Goal: Task Accomplishment & Management: Manage account settings

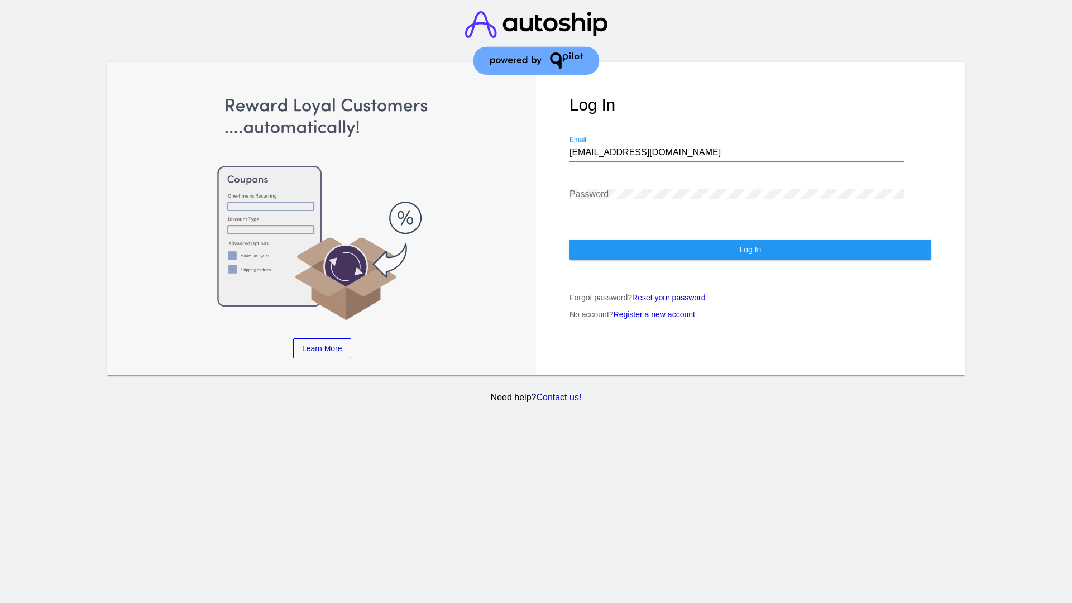
type input "[EMAIL_ADDRESS][DOMAIN_NAME]"
click at [750, 249] on span "Log In" at bounding box center [750, 249] width 22 height 9
